Goal: Check status

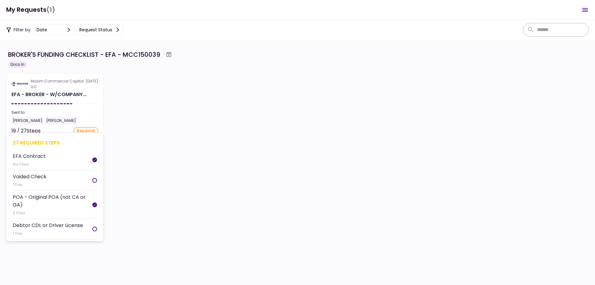
click at [86, 102] on section "Maxim Commercial Capital LLC [DATE] EFA - BROKER - W/COMPANY... Sent to: [PERSO…" at bounding box center [54, 103] width 97 height 60
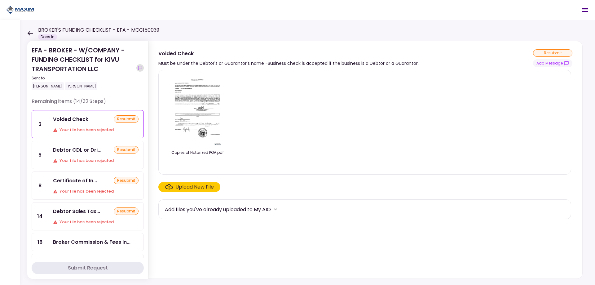
click at [141, 66] on icon "show-messages" at bounding box center [140, 68] width 4 height 4
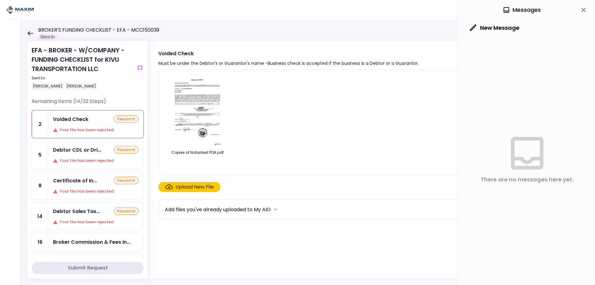
click at [87, 125] on div "Voided Check resubmit Your file has been rejected" at bounding box center [96, 124] width 96 height 28
click at [141, 66] on icon "show-messages" at bounding box center [140, 67] width 5 height 5
click at [140, 67] on icon "show-messages" at bounding box center [140, 67] width 5 height 5
click at [88, 151] on div "Debtor CDL or Dri..." at bounding box center [77, 150] width 48 height 8
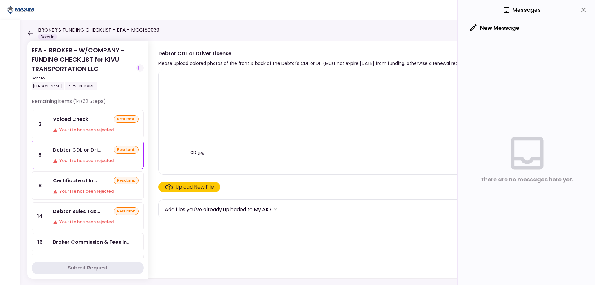
click at [100, 122] on div "Voided Check resubmit" at bounding box center [96, 119] width 86 height 8
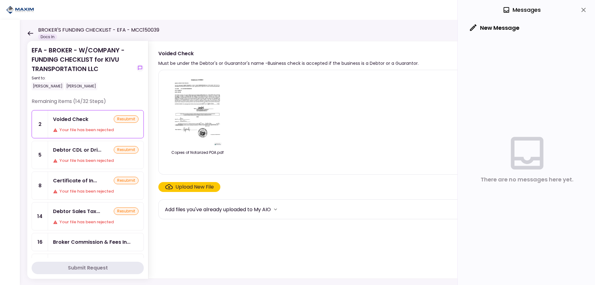
click at [75, 155] on div "Debtor CDL or Dri... resubmit Your file has been rejected" at bounding box center [96, 155] width 96 height 28
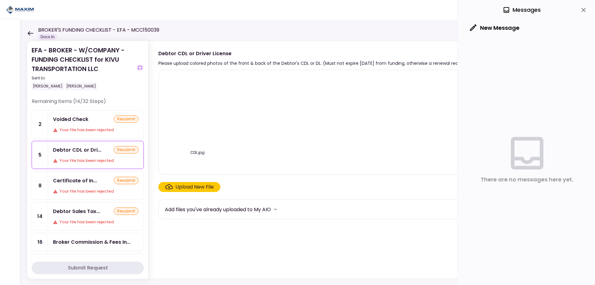
click at [198, 111] on img at bounding box center [198, 111] width 0 height 0
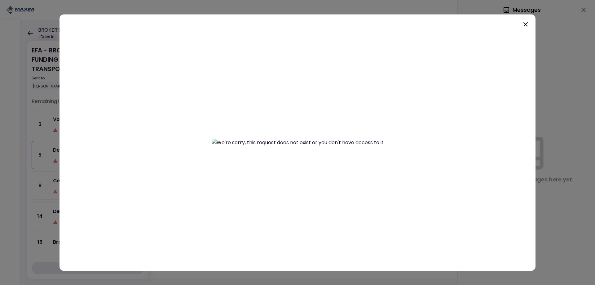
click at [559, 131] on div at bounding box center [297, 142] width 595 height 285
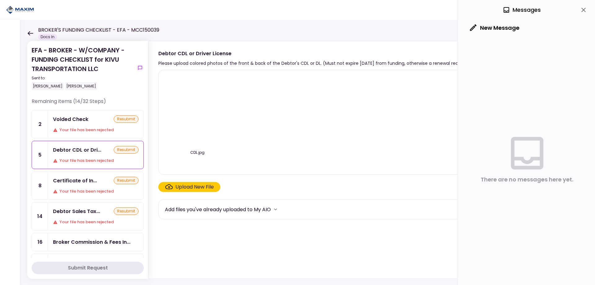
click at [94, 187] on div "Certificate of In... resubmit Your file has been rejected" at bounding box center [96, 186] width 96 height 28
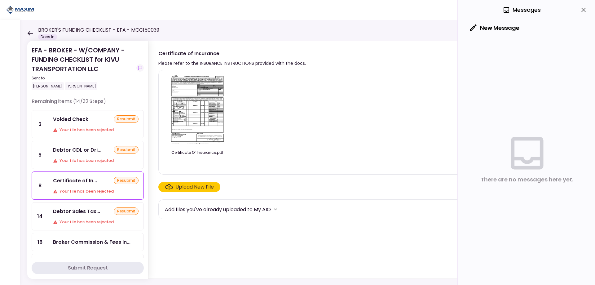
click at [200, 121] on img at bounding box center [197, 110] width 55 height 71
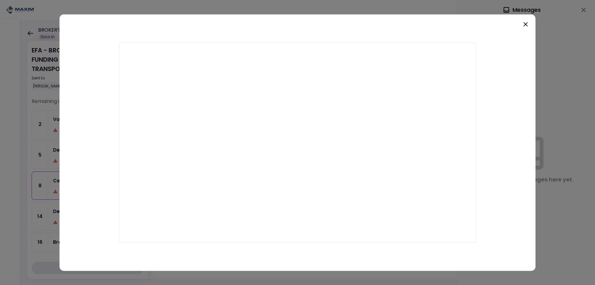
click at [550, 127] on div at bounding box center [297, 142] width 595 height 285
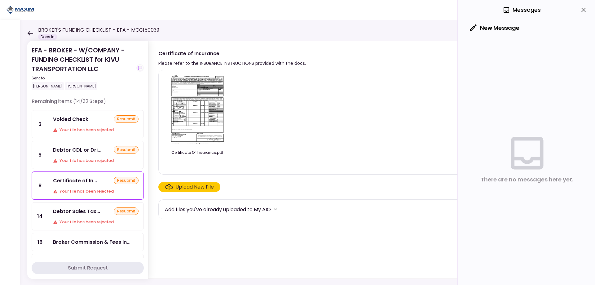
click at [516, 152] on icon at bounding box center [527, 152] width 43 height 43
click at [499, 26] on button "New Message" at bounding box center [495, 28] width 59 height 16
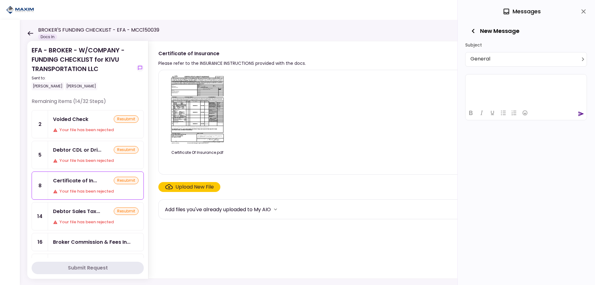
click at [490, 57] on body "**********" at bounding box center [297, 142] width 595 height 285
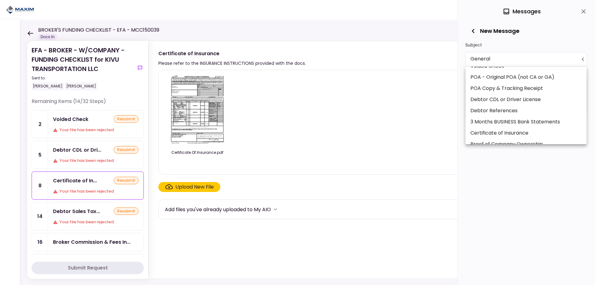
scroll to position [62, 0]
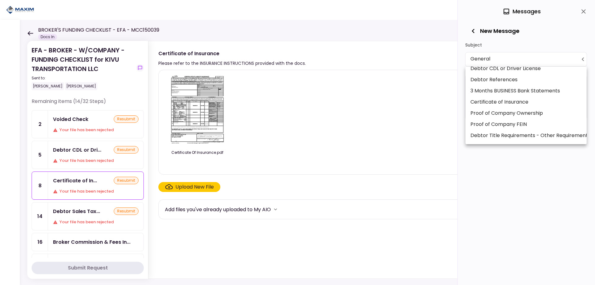
click at [498, 102] on li "Certificate of Insurance" at bounding box center [526, 101] width 121 height 11
type input "**********"
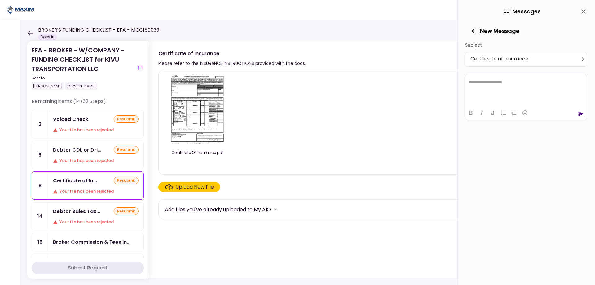
click at [492, 85] on html "**********" at bounding box center [526, 82] width 121 height 16
click at [581, 115] on icon "send" at bounding box center [582, 113] width 6 height 5
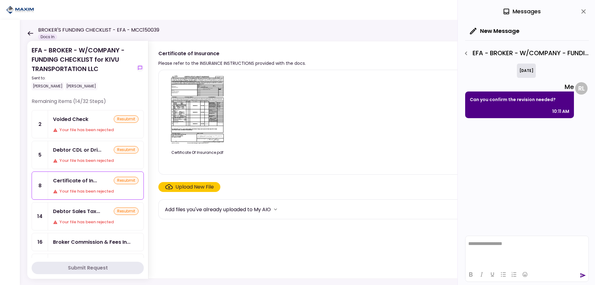
scroll to position [0, 0]
click at [89, 217] on div "Debtor Sales Tax... resubmit Your file has been rejected" at bounding box center [96, 217] width 96 height 28
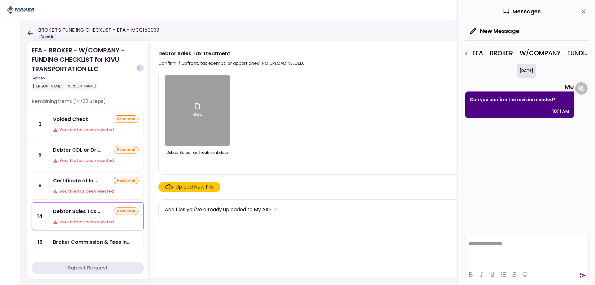
click at [140, 68] on icon "show-messages" at bounding box center [140, 67] width 5 height 5
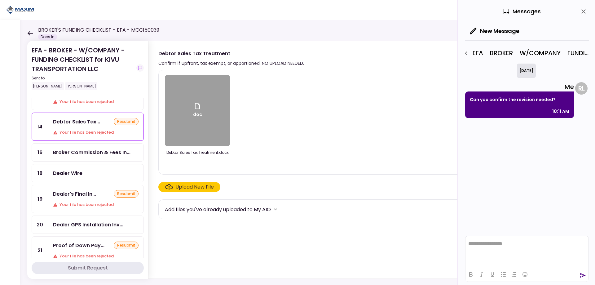
scroll to position [93, 0]
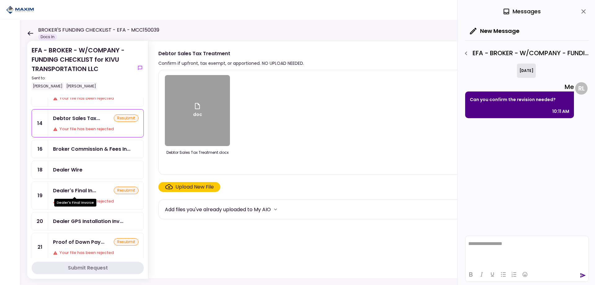
click at [96, 190] on div "Dealer's Final In..." at bounding box center [74, 191] width 43 height 8
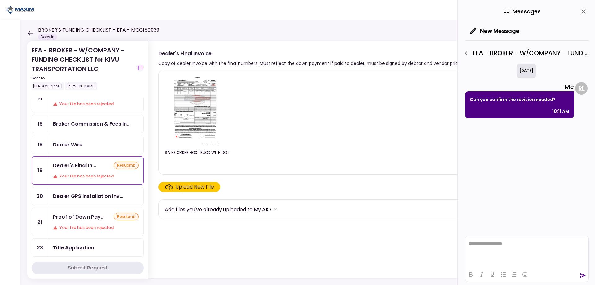
scroll to position [155, 0]
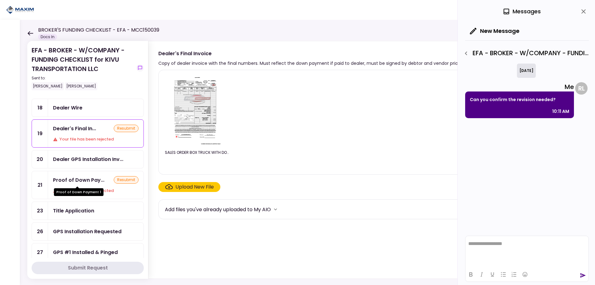
click at [89, 179] on div "Proof of Down Pay..." at bounding box center [78, 180] width 51 height 8
